Goal: Task Accomplishment & Management: Manage account settings

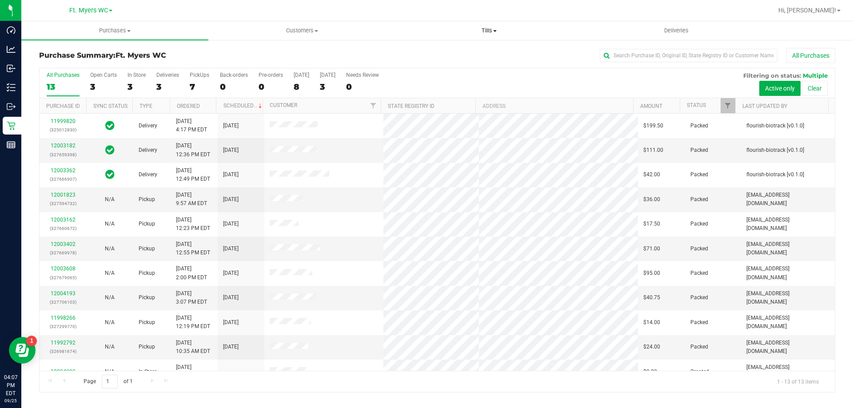
click at [489, 28] on span "Tills" at bounding box center [489, 31] width 186 height 8
click at [424, 53] on span "Manage tills" at bounding box center [425, 54] width 60 height 8
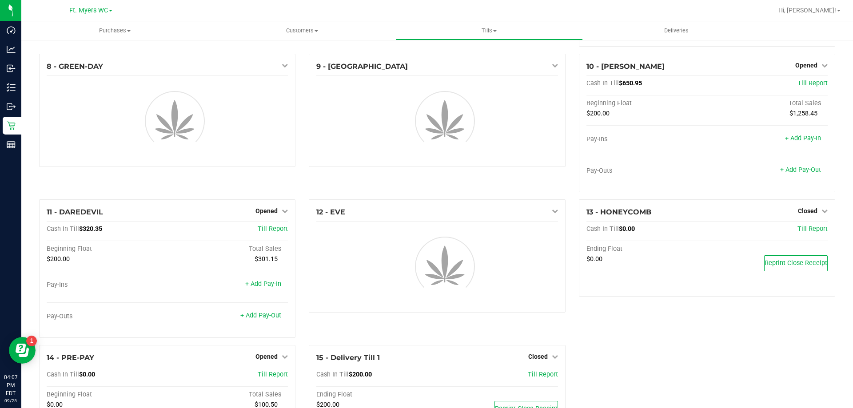
scroll to position [276, 0]
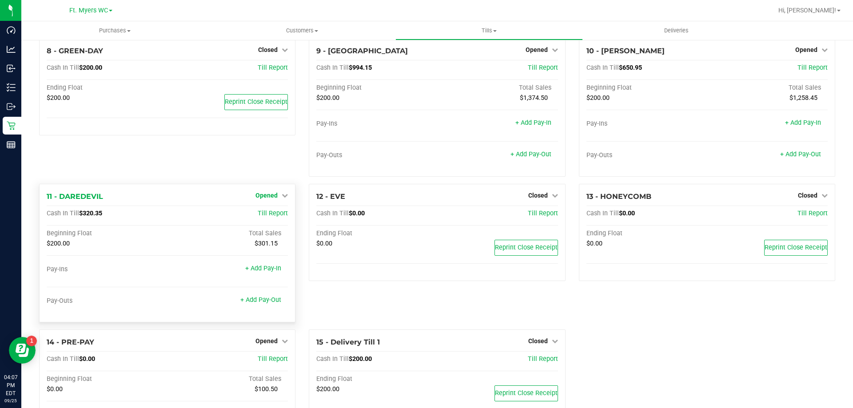
click at [259, 197] on span "Opened" at bounding box center [266, 195] width 22 height 7
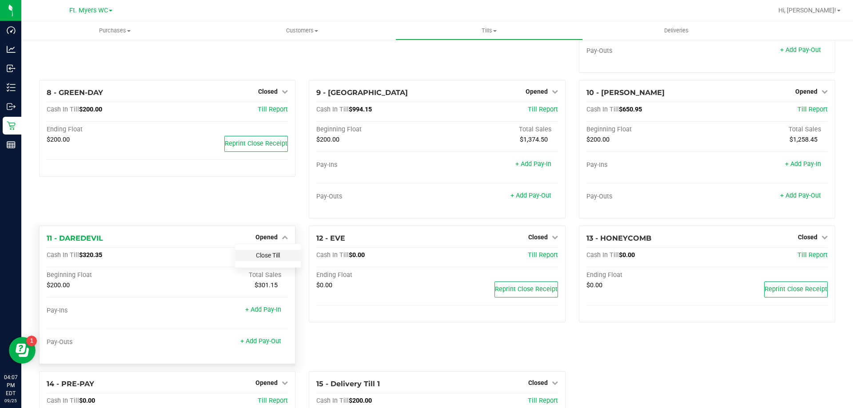
click at [270, 252] on link "Close Till" at bounding box center [268, 255] width 24 height 7
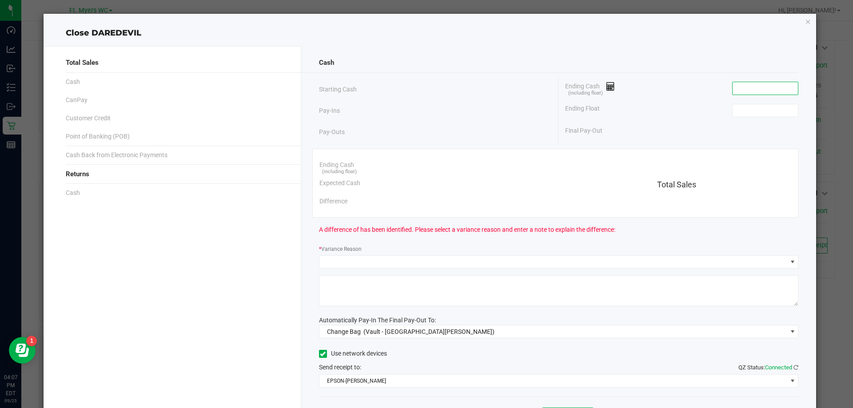
click at [756, 82] on input at bounding box center [764, 88] width 65 height 12
type input "$320.35"
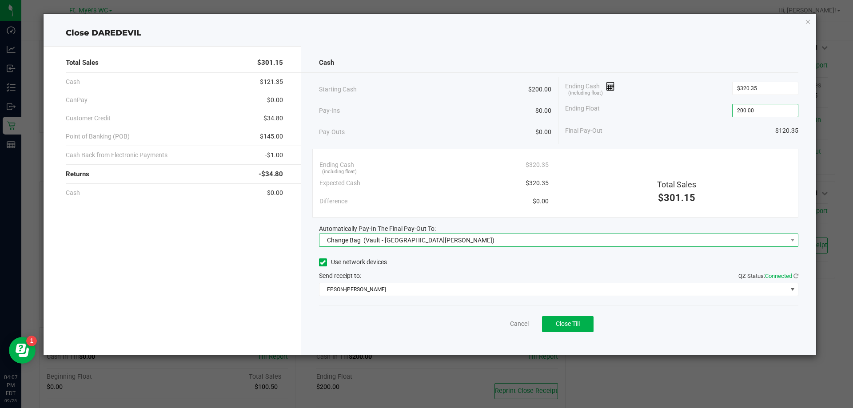
click at [439, 235] on span "Change Bag (Vault - [GEOGRAPHIC_DATA][PERSON_NAME])" at bounding box center [553, 240] width 468 height 12
type input "$200.00"
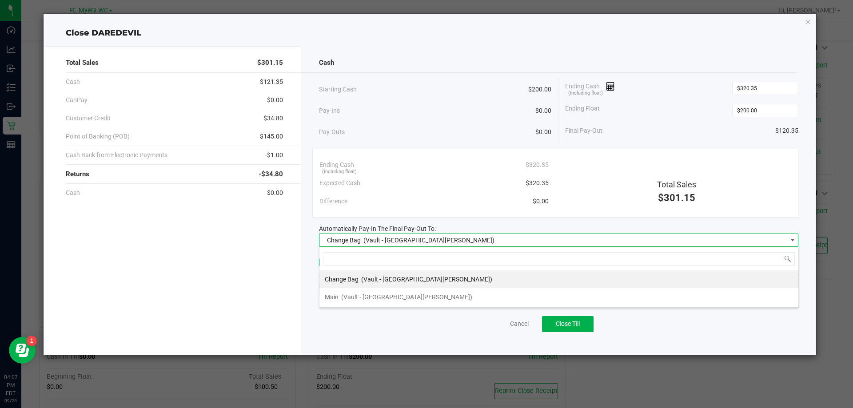
scroll to position [13, 479]
click at [353, 306] on div "Change Bag (Vault - [GEOGRAPHIC_DATA][PERSON_NAME]) Main (Vault - [GEOGRAPHIC_D…" at bounding box center [559, 277] width 480 height 61
click at [369, 283] on span "(Vault - [GEOGRAPHIC_DATA][PERSON_NAME])" at bounding box center [426, 279] width 131 height 7
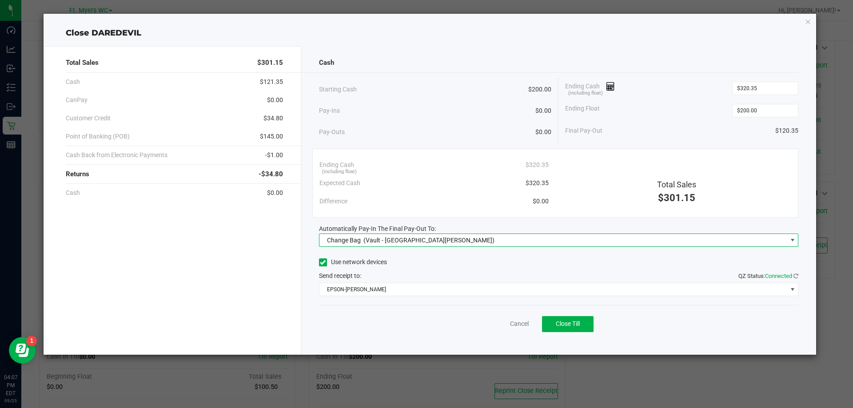
click at [382, 246] on div "Change Bag (Vault - [GEOGRAPHIC_DATA][PERSON_NAME])" at bounding box center [409, 240] width 172 height 16
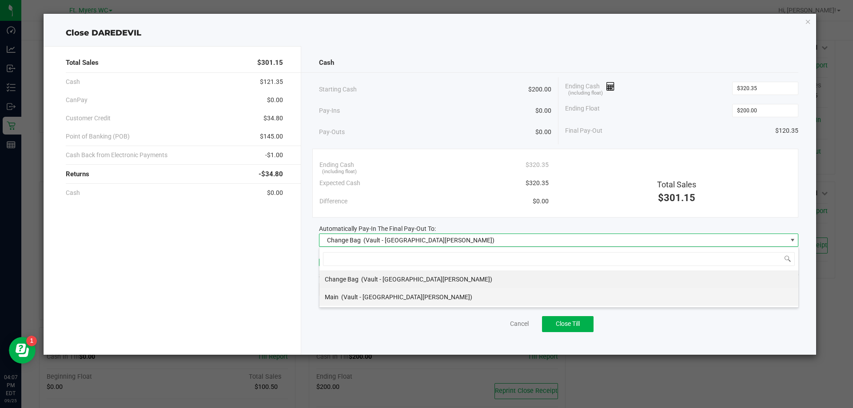
click at [355, 298] on span "(Vault - [GEOGRAPHIC_DATA][PERSON_NAME])" at bounding box center [406, 297] width 131 height 7
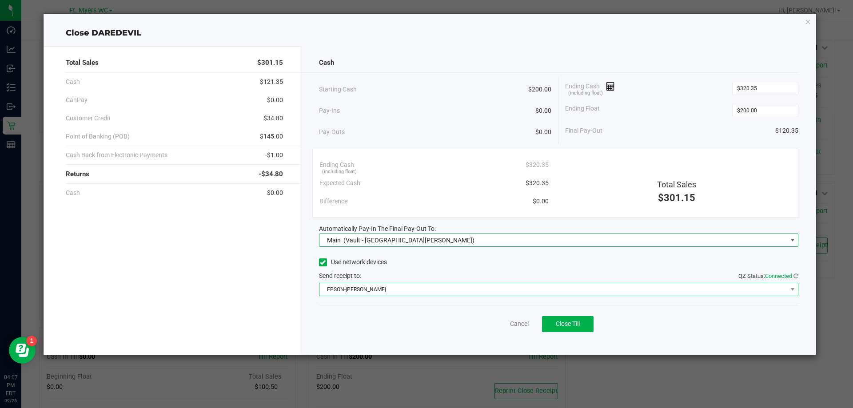
click at [363, 289] on span "EPSON-[PERSON_NAME]" at bounding box center [553, 289] width 468 height 12
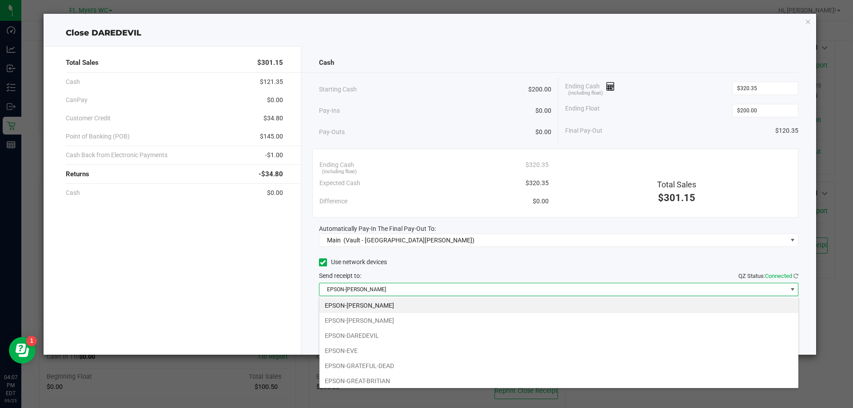
scroll to position [62, 0]
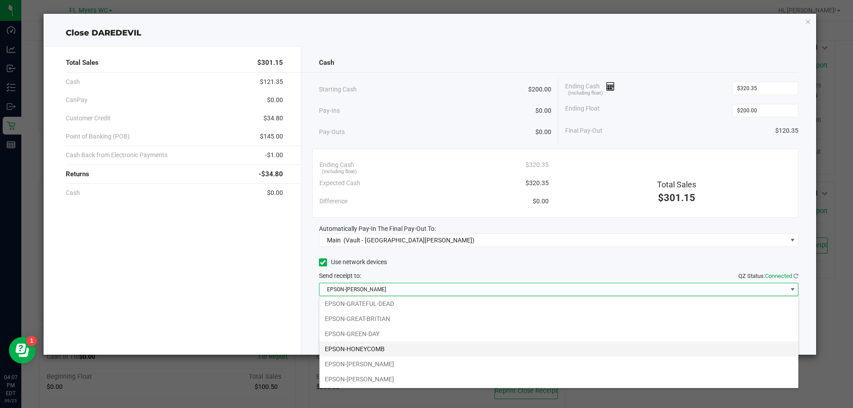
click at [366, 347] on li "EPSON-HONEYCOMB" at bounding box center [558, 349] width 479 height 15
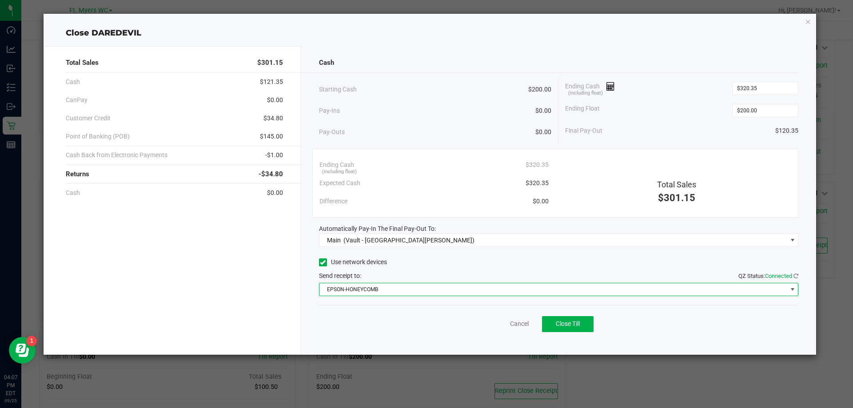
click at [460, 104] on div "Pay-Ins $0.00" at bounding box center [435, 111] width 233 height 18
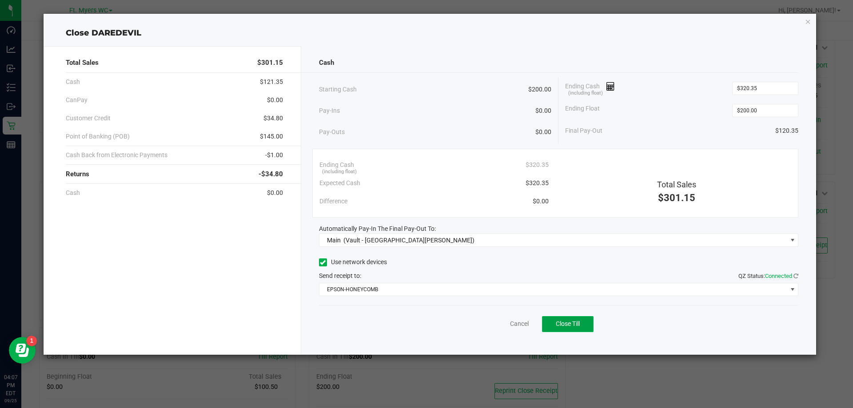
click at [590, 326] on button "Close Till" at bounding box center [568, 324] width 52 height 16
